Goal: Task Accomplishment & Management: Manage account settings

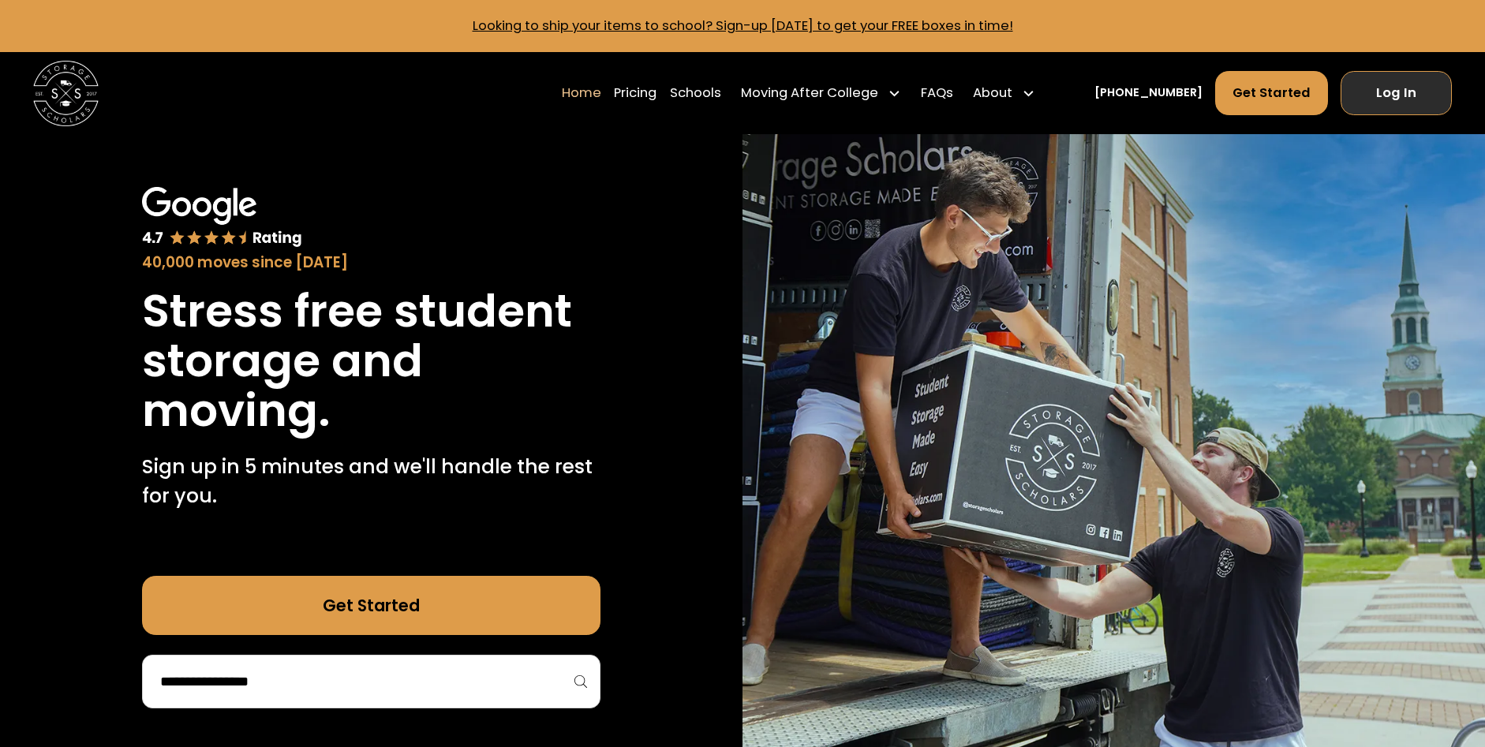
click at [1367, 96] on link "Log In" at bounding box center [1396, 93] width 111 height 44
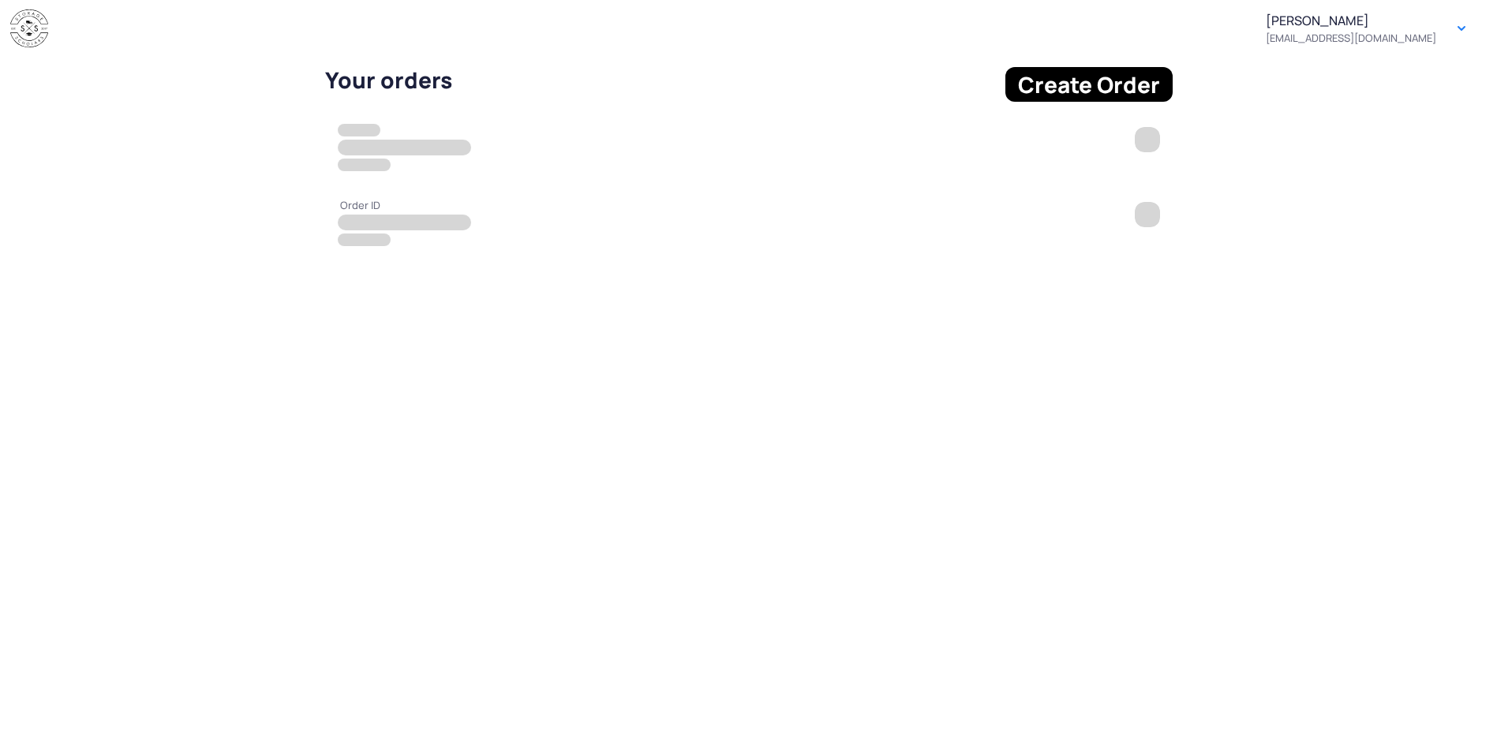
drag, startPoint x: 780, startPoint y: 499, endPoint x: 761, endPoint y: 495, distance: 19.5
click at [780, 499] on div "[PERSON_NAME] [PERSON_NAME][EMAIL_ADDRESS][DOMAIN_NAME] Button Your orders Crea…" at bounding box center [748, 373] width 1497 height 747
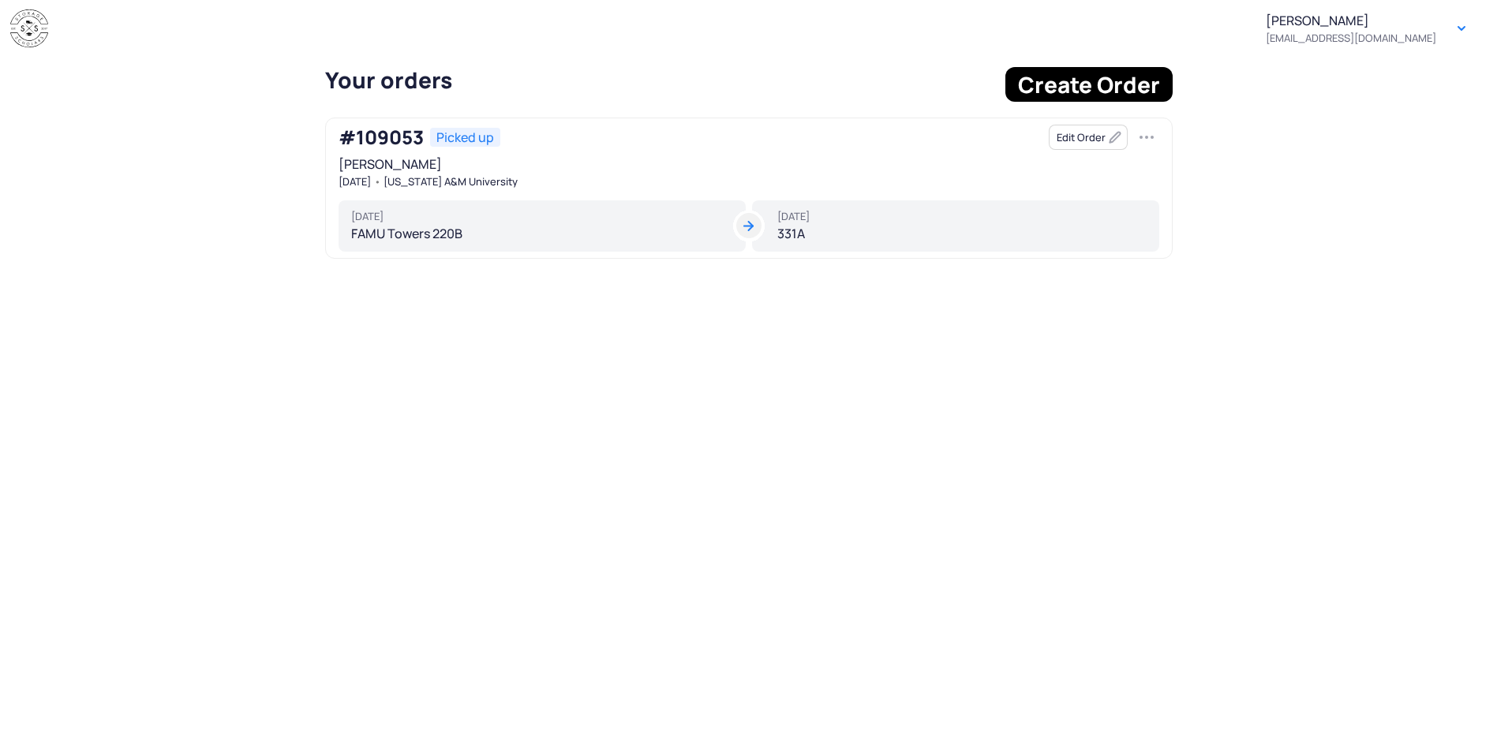
click at [1081, 133] on button "Edit Order" at bounding box center [1088, 137] width 79 height 25
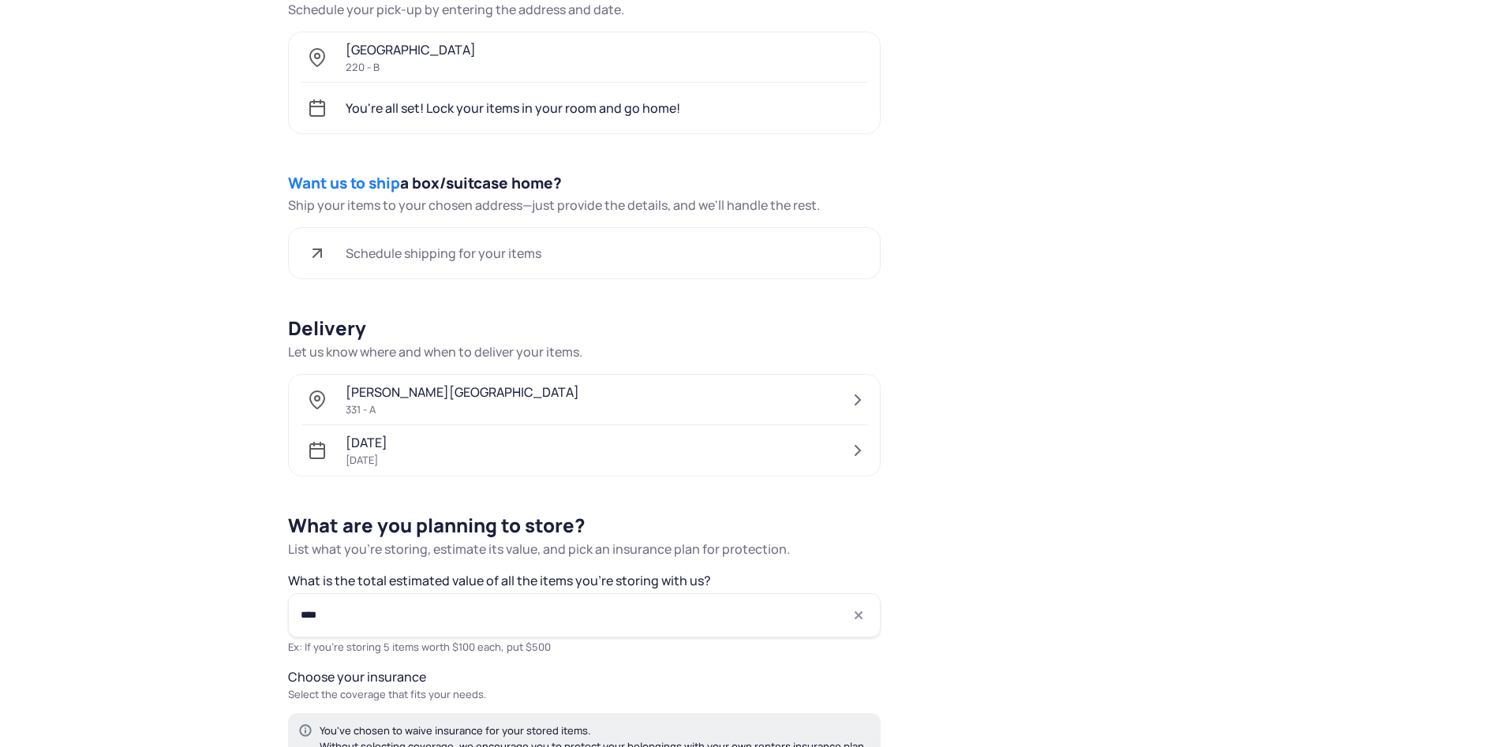
scroll to position [710, 0]
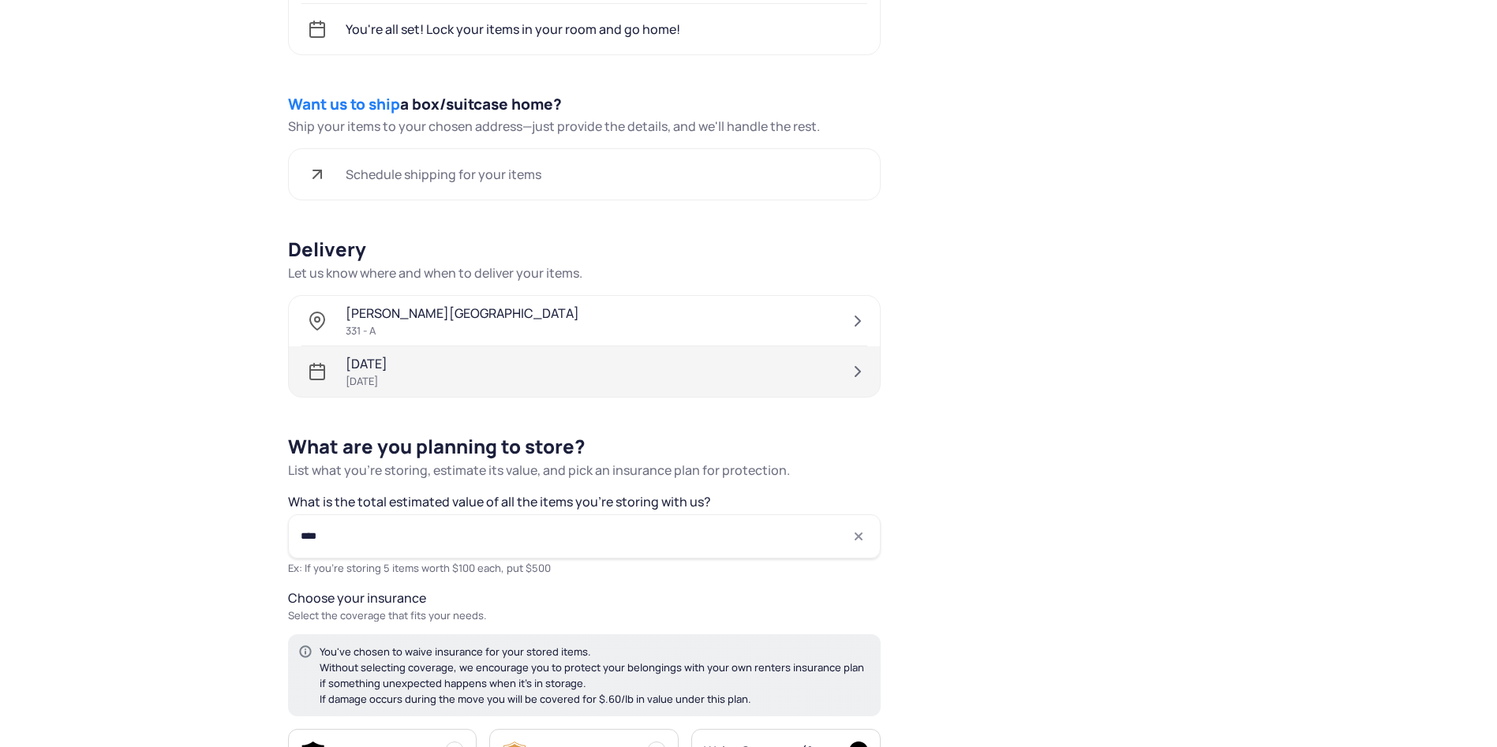
click at [606, 363] on div "[DATE] [DATE]" at bounding box center [584, 371] width 591 height 50
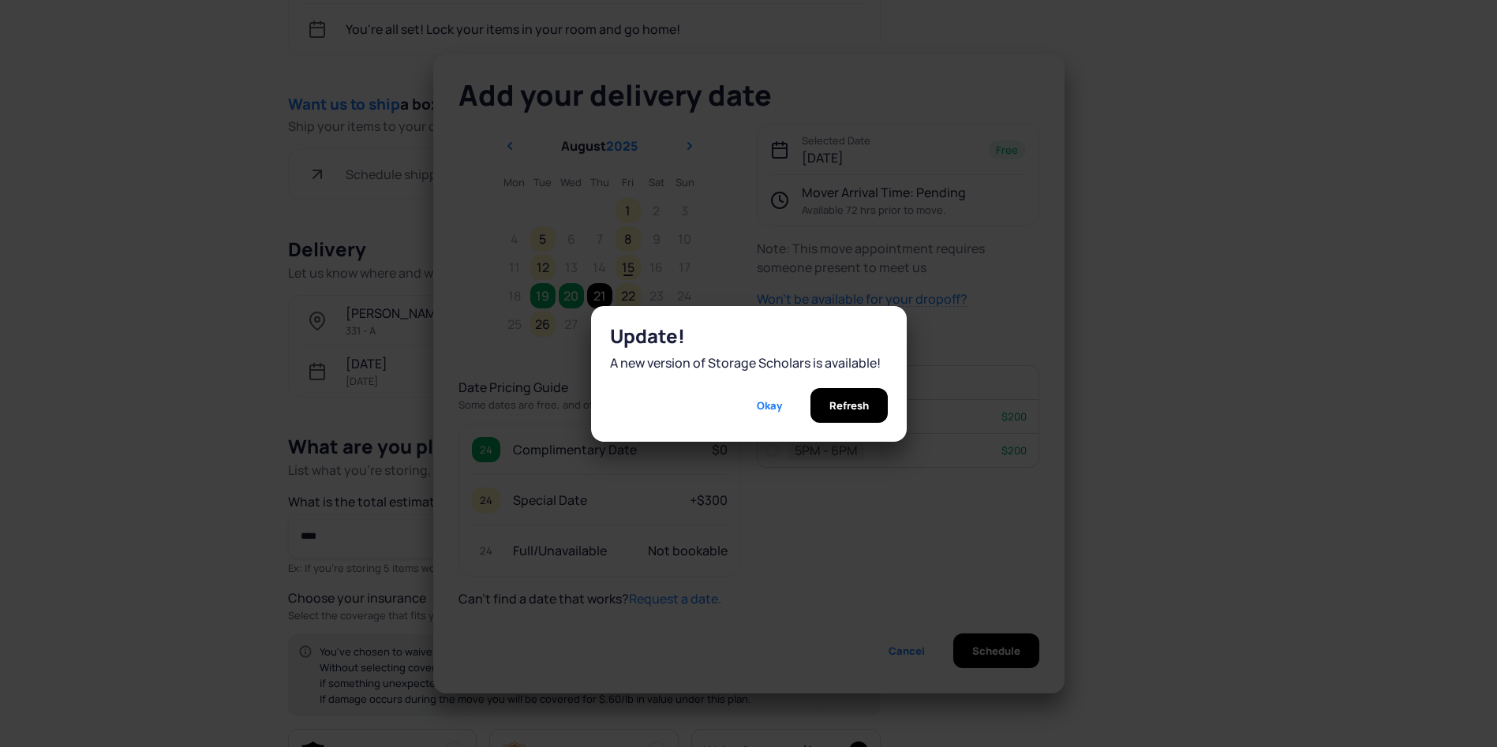
click at [843, 402] on span "Refresh" at bounding box center [848, 405] width 39 height 35
